Goal: Information Seeking & Learning: Learn about a topic

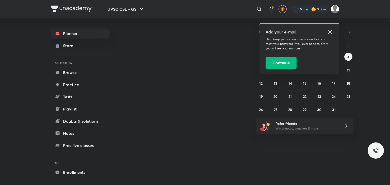
click at [330, 31] on icon at bounding box center [330, 32] width 6 height 6
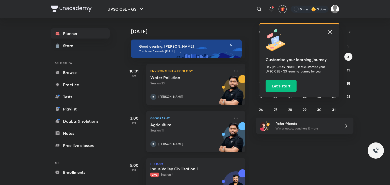
scroll to position [56, 0]
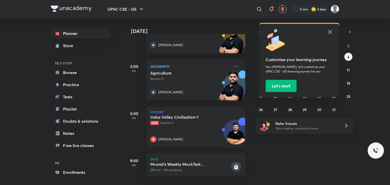
click at [174, 137] on p "[PERSON_NAME]" at bounding box center [170, 139] width 25 height 5
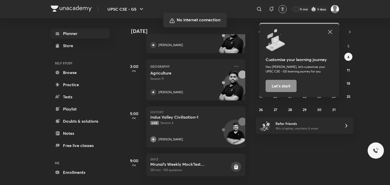
click at [225, 102] on div at bounding box center [195, 92] width 390 height 185
click at [263, 103] on div at bounding box center [195, 92] width 390 height 185
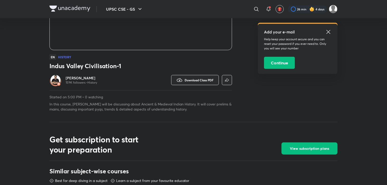
scroll to position [109, 0]
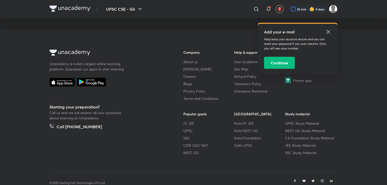
scroll to position [291, 0]
